Goal: Task Accomplishment & Management: Manage account settings

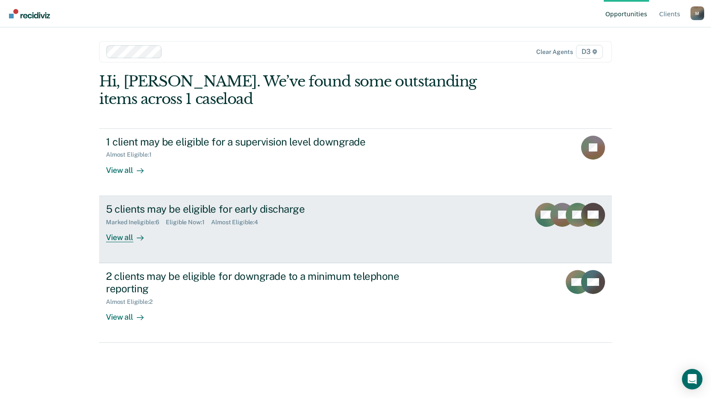
click at [127, 239] on div "View all" at bounding box center [130, 233] width 48 height 17
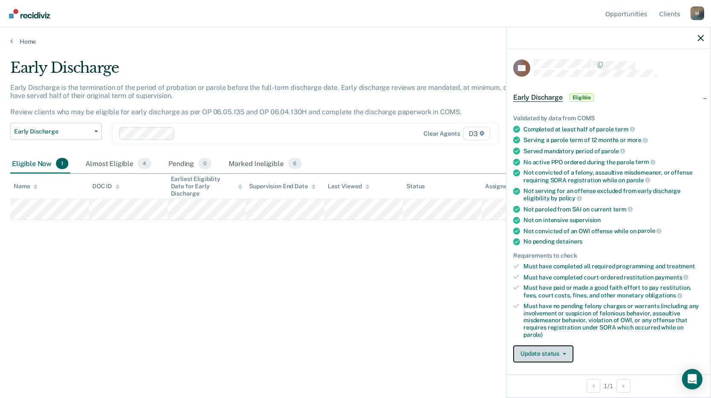
click at [531, 356] on button "Update status" at bounding box center [543, 353] width 60 height 17
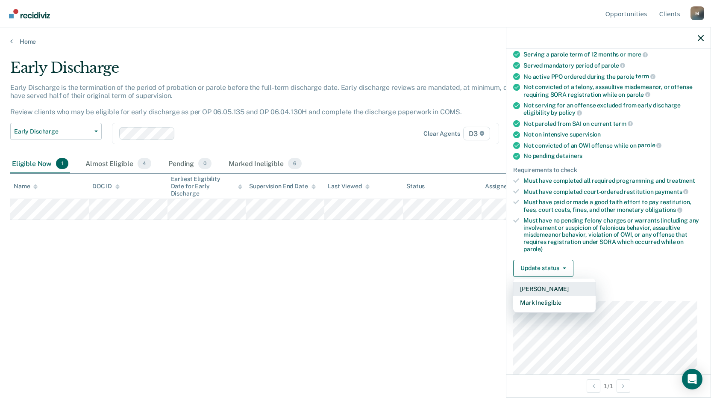
scroll to position [171, 0]
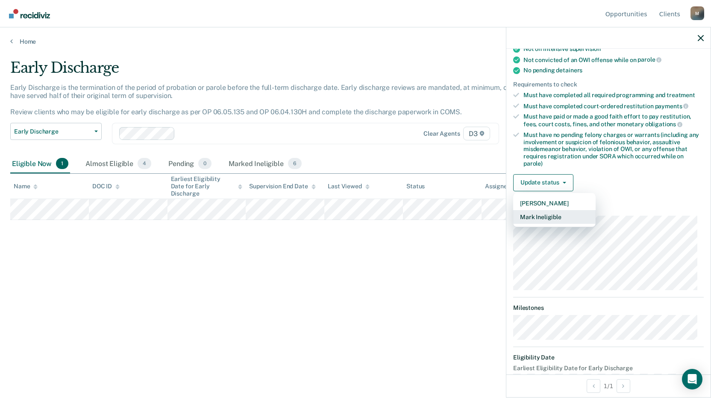
click at [533, 215] on button "Mark Ineligible" at bounding box center [554, 217] width 83 height 14
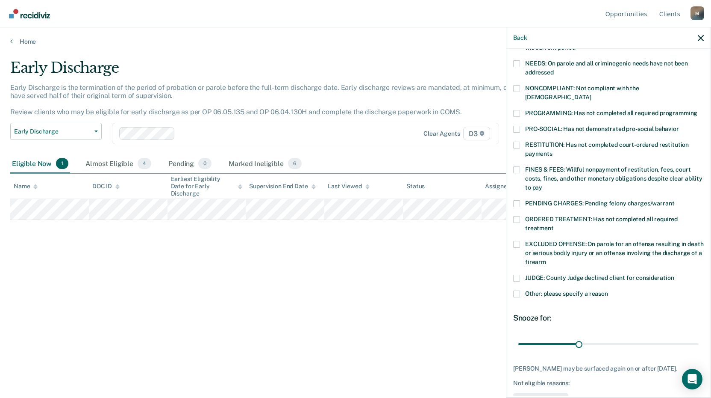
scroll to position [122, 0]
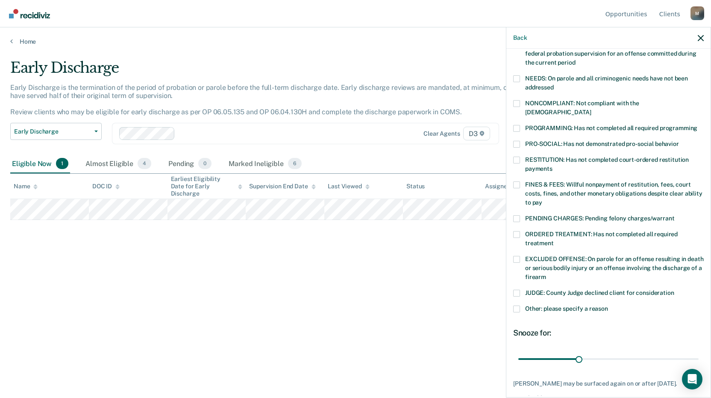
click at [519, 125] on span at bounding box center [516, 128] width 7 height 7
click at [698, 125] on input "PROGRAMMING: Has not completed all required programming" at bounding box center [698, 125] width 0 height 0
drag, startPoint x: 578, startPoint y: 347, endPoint x: 693, endPoint y: 346, distance: 115.0
type input "89"
click at [693, 351] on input "range" at bounding box center [609, 358] width 180 height 15
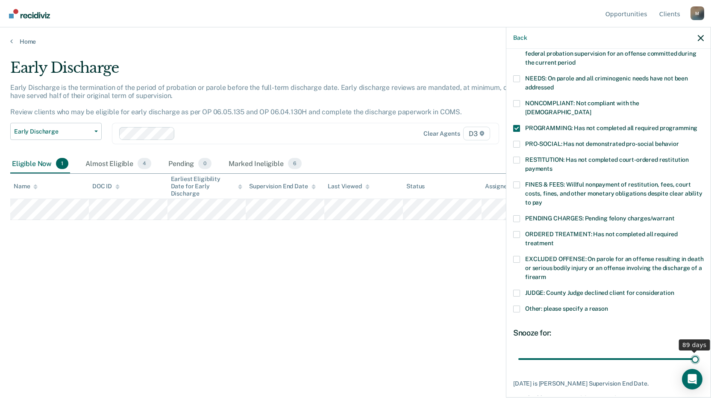
click at [693, 351] on input "range" at bounding box center [609, 358] width 180 height 15
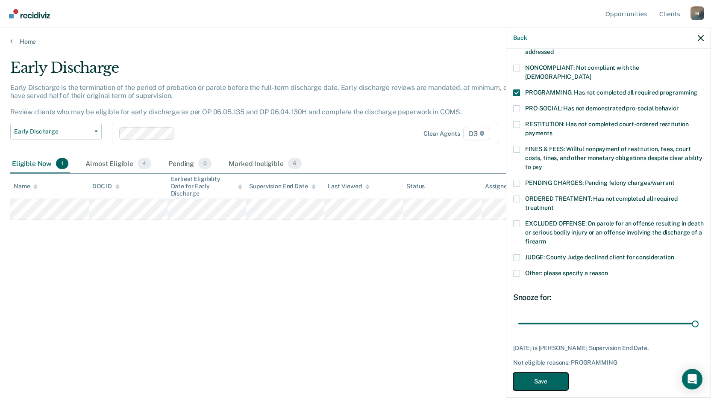
click at [546, 374] on button "Save" at bounding box center [540, 381] width 55 height 18
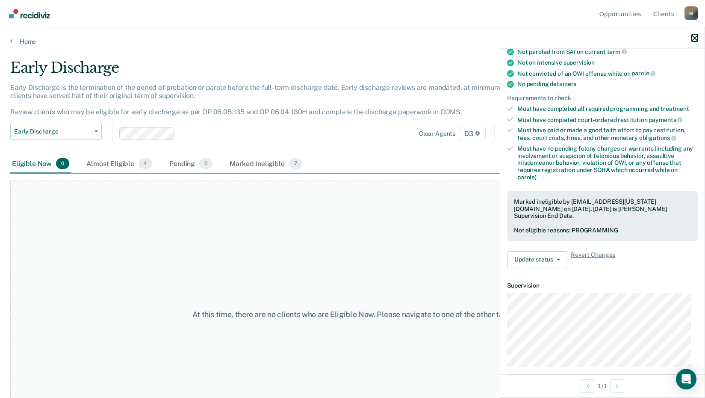
click at [693, 37] on icon "button" at bounding box center [695, 38] width 6 height 6
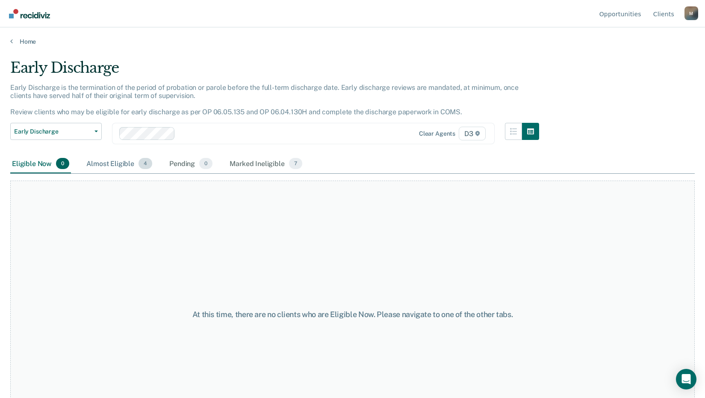
click at [118, 166] on div "Almost Eligible 4" at bounding box center [119, 163] width 69 height 19
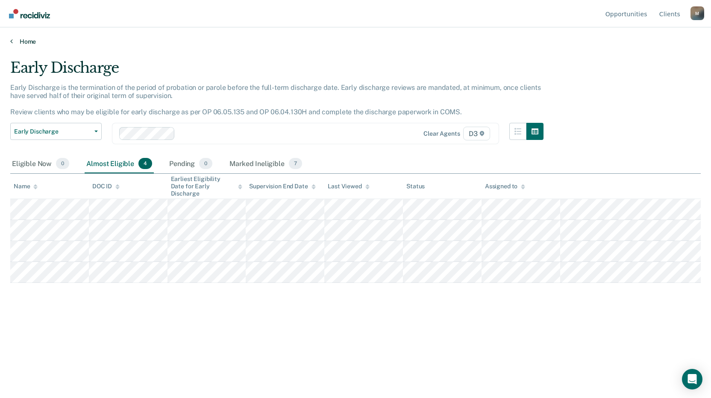
click at [30, 41] on link "Home" at bounding box center [355, 42] width 691 height 8
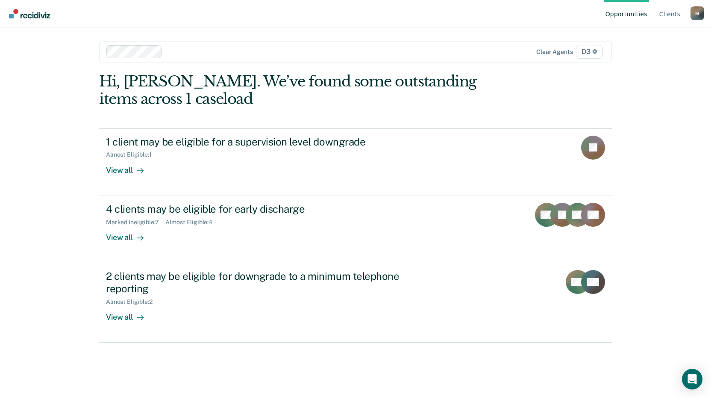
click at [692, 15] on div "M" at bounding box center [698, 13] width 14 height 14
click at [638, 68] on link "Log Out" at bounding box center [663, 67] width 55 height 7
